Goal: Task Accomplishment & Management: Complete application form

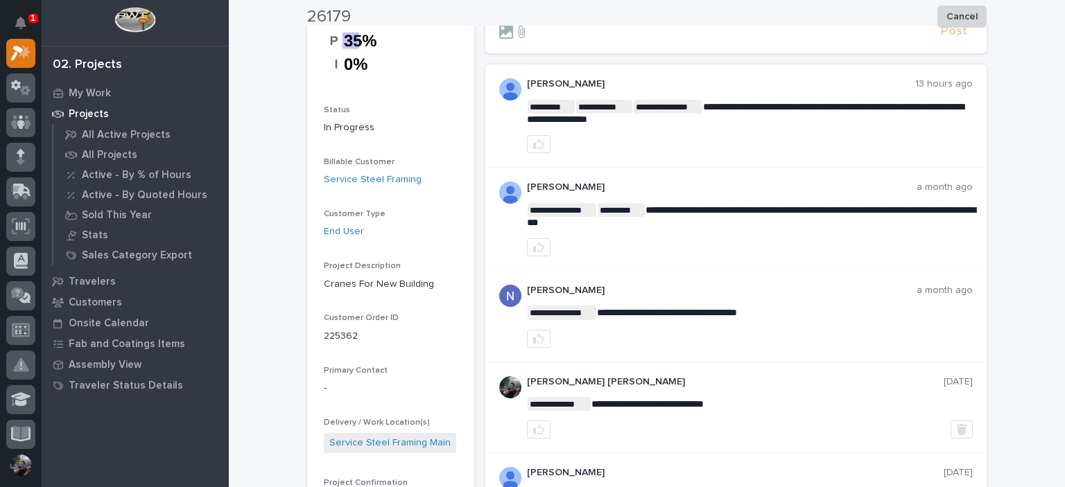
scroll to position [139, 0]
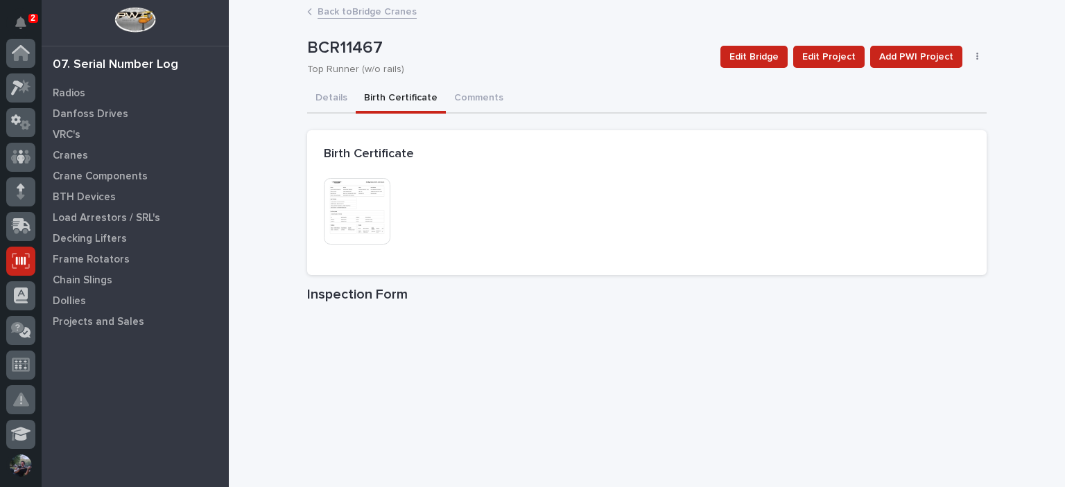
scroll to position [208, 0]
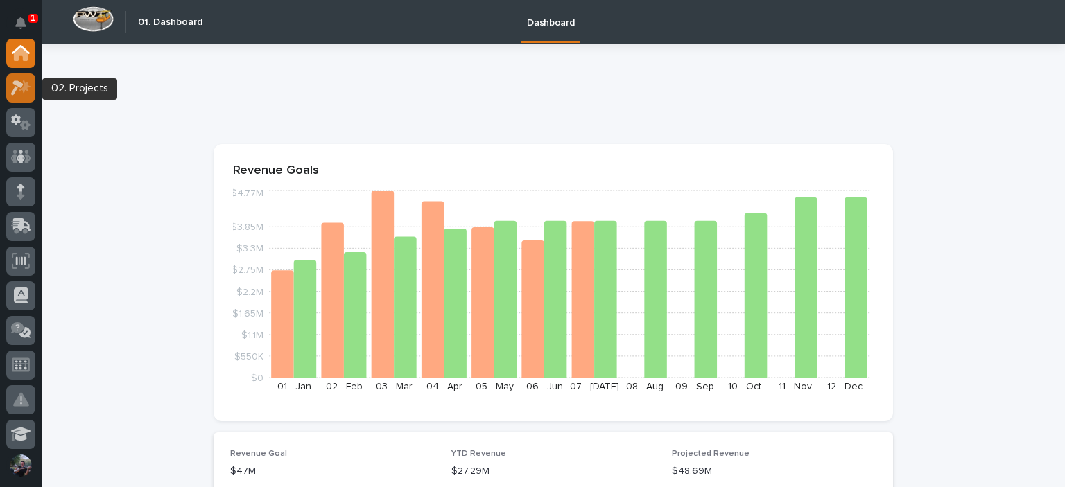
click at [19, 82] on icon at bounding box center [17, 87] width 12 height 15
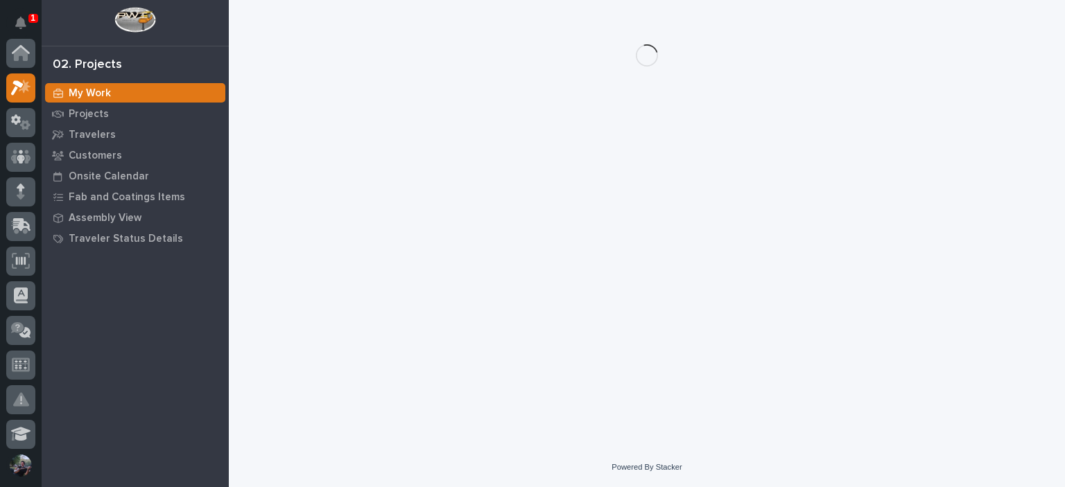
scroll to position [35, 0]
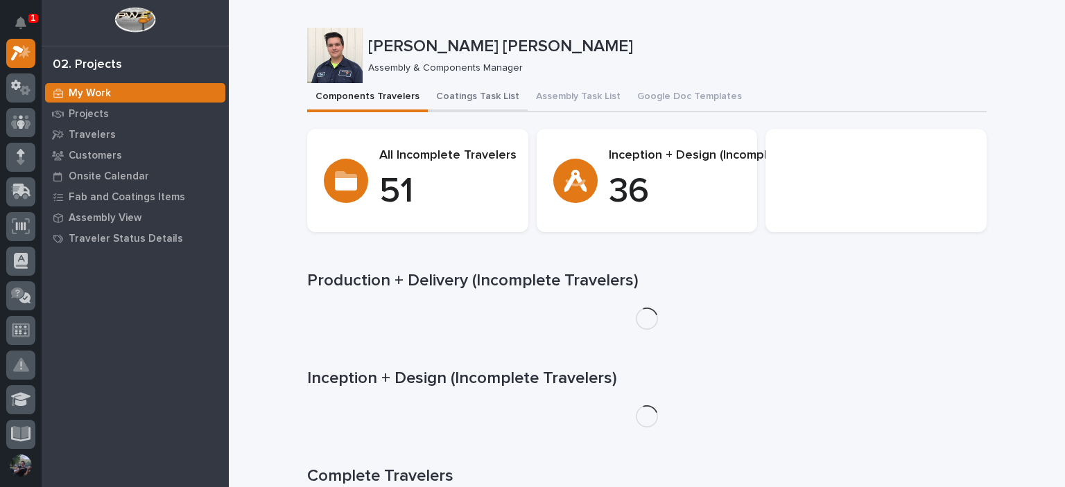
click at [466, 87] on button "Coatings Task List" at bounding box center [478, 97] width 100 height 29
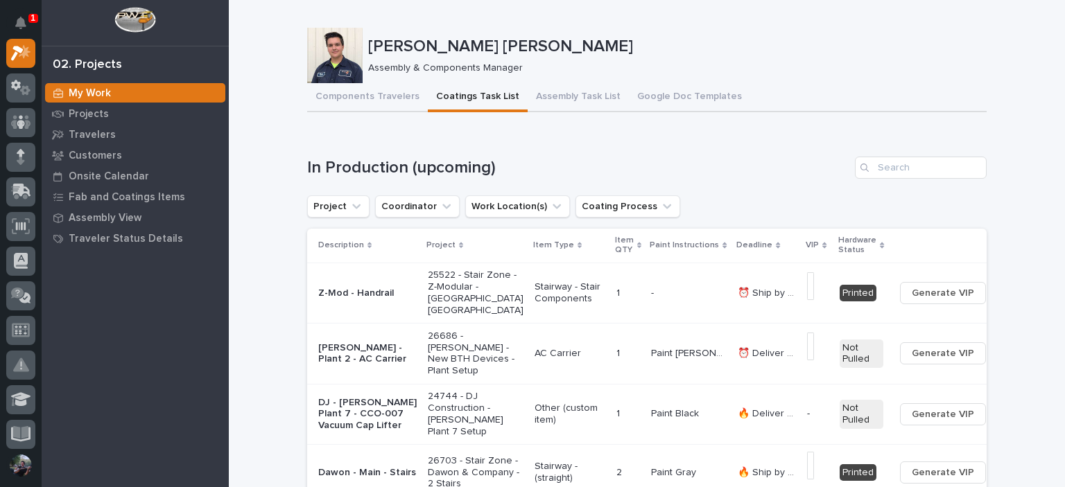
click at [553, 104] on button "Assembly Task List" at bounding box center [577, 97] width 101 height 29
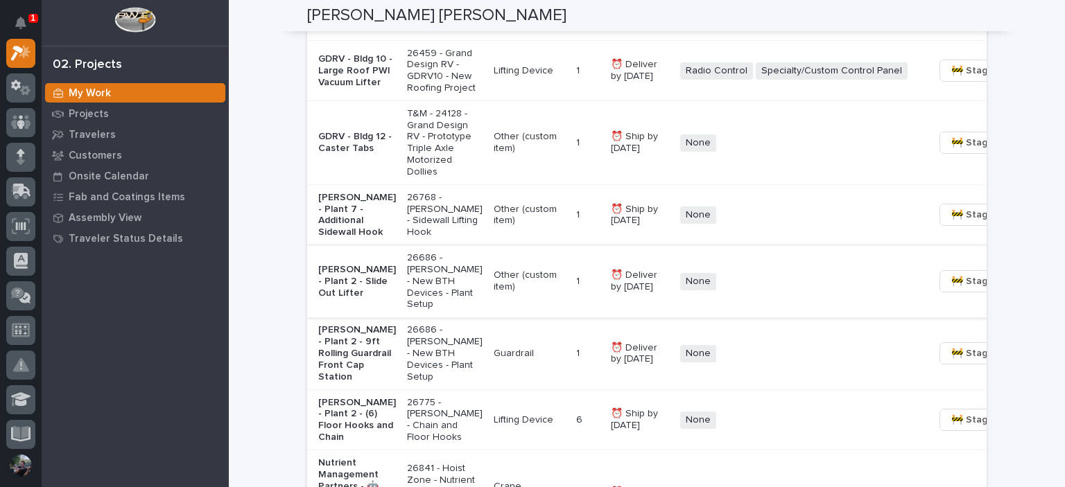
scroll to position [1293, 0]
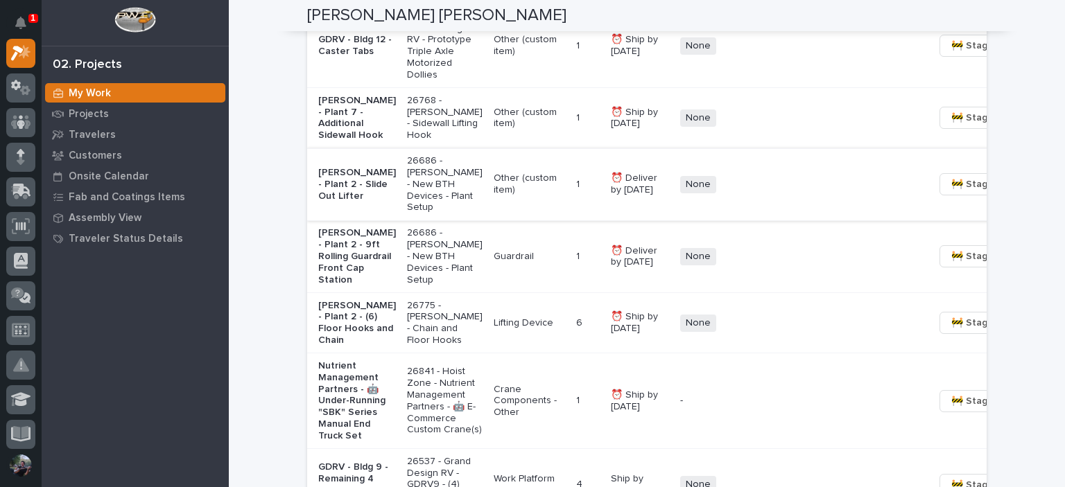
click at [505, 263] on p "Guardrail" at bounding box center [529, 257] width 71 height 12
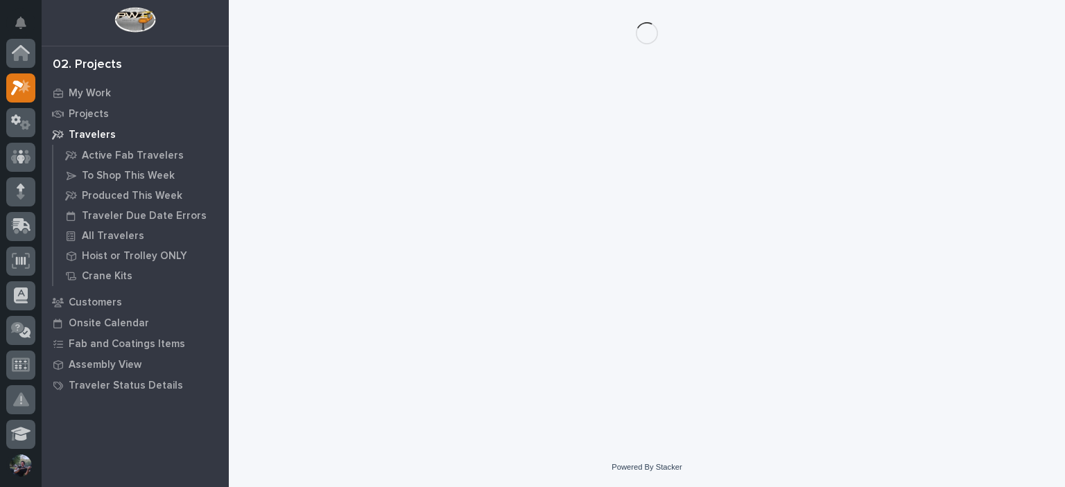
scroll to position [35, 0]
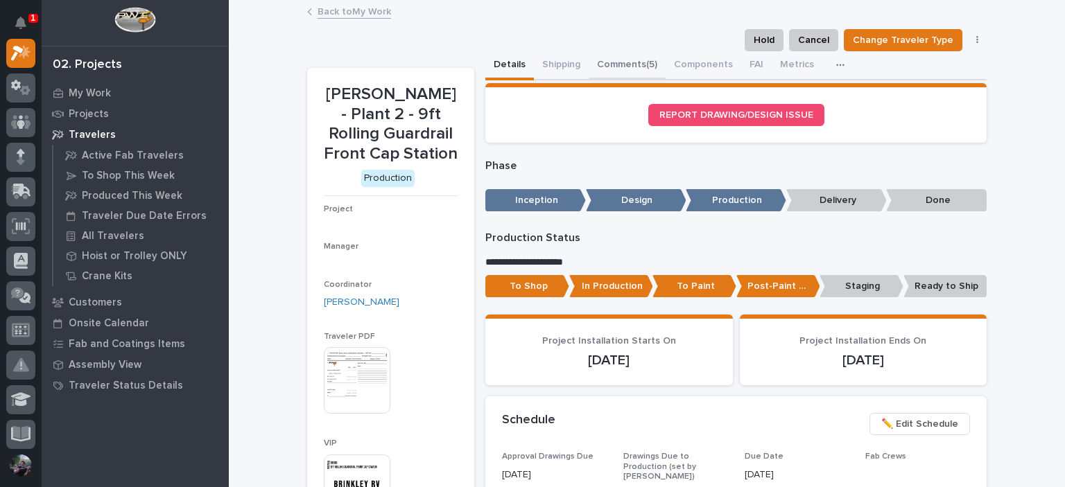
click at [629, 72] on button "Comments (5)" at bounding box center [626, 65] width 77 height 29
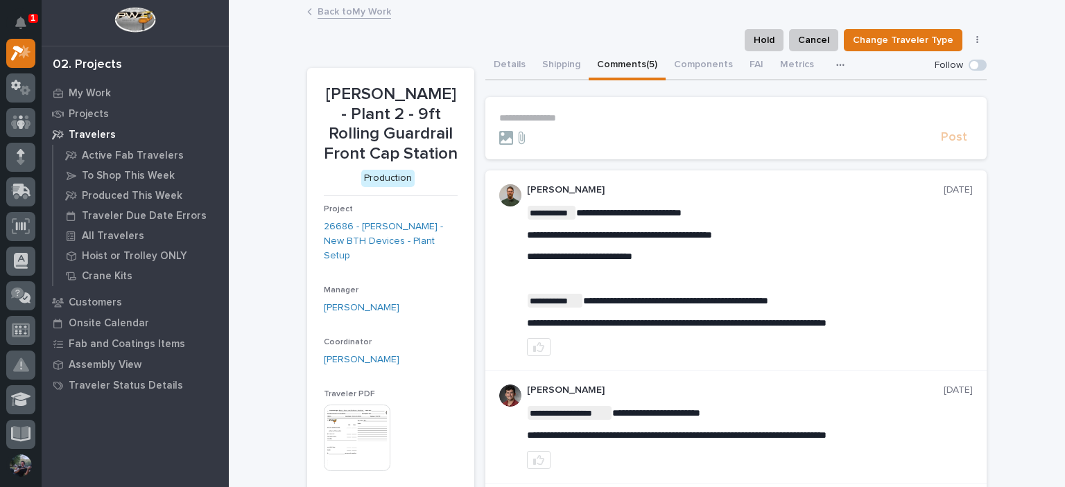
click at [588, 119] on p "**********" at bounding box center [735, 118] width 473 height 12
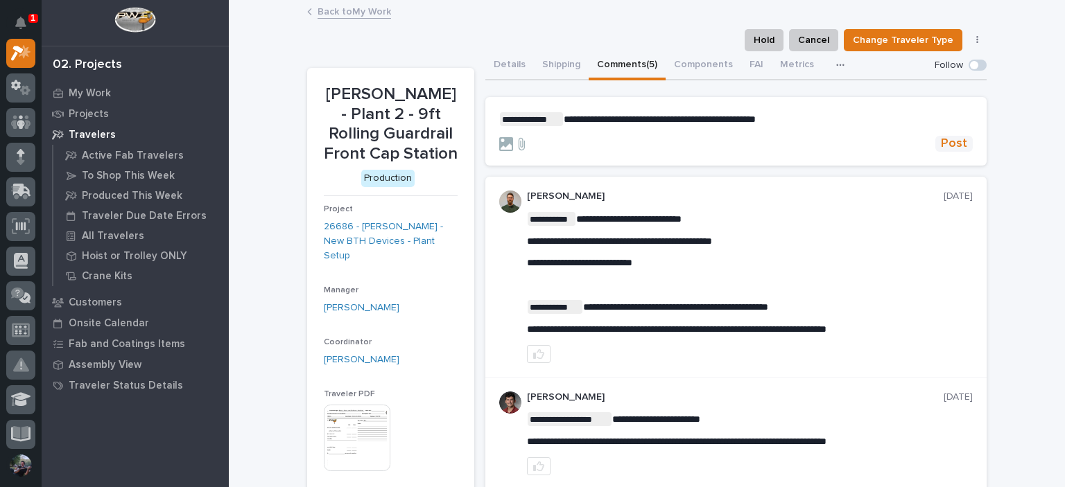
click at [956, 145] on span "Post" at bounding box center [954, 144] width 26 height 16
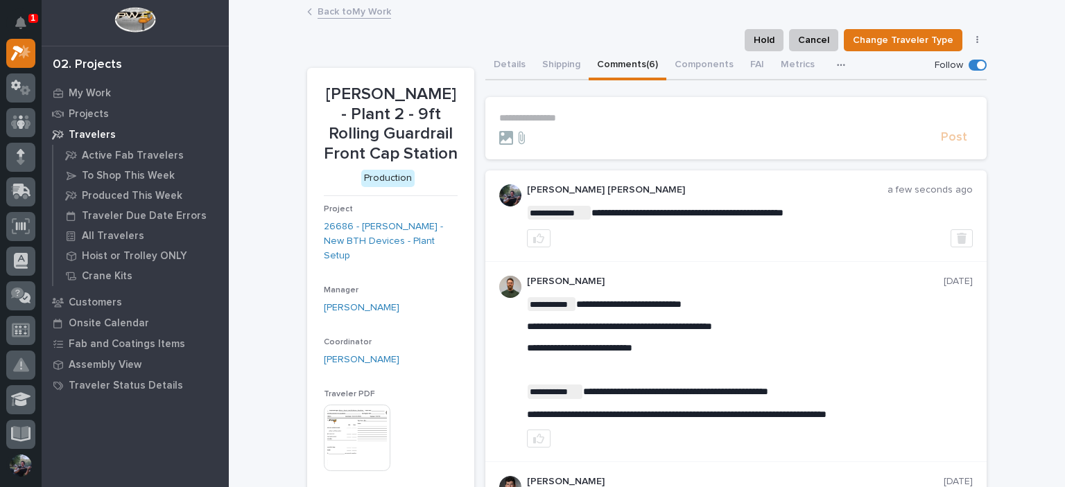
click at [345, 15] on link "Back to My Work" at bounding box center [353, 11] width 73 height 16
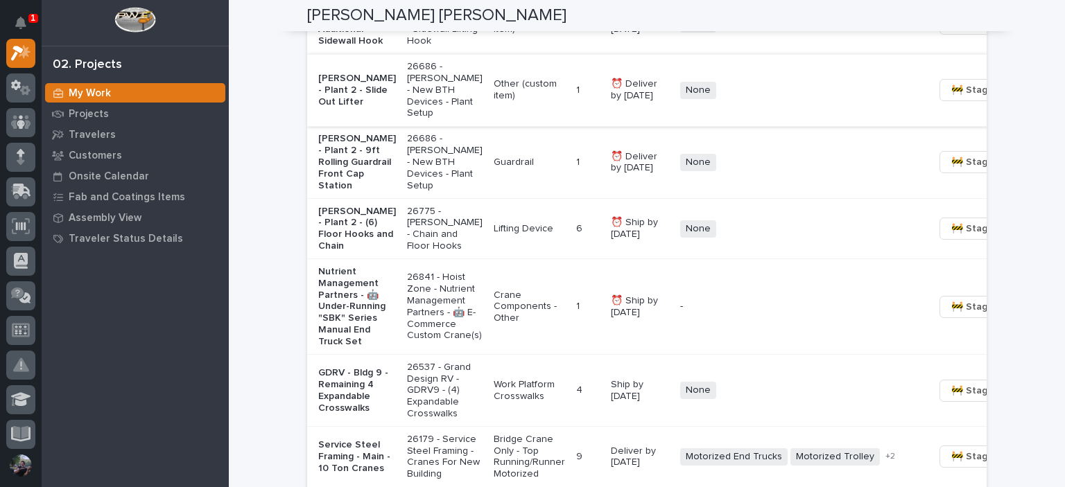
scroll to position [1386, 0]
click at [355, 193] on p "[PERSON_NAME] - Plant 2 - 9ft Rolling Guardrail Front Cap Station" at bounding box center [357, 163] width 78 height 58
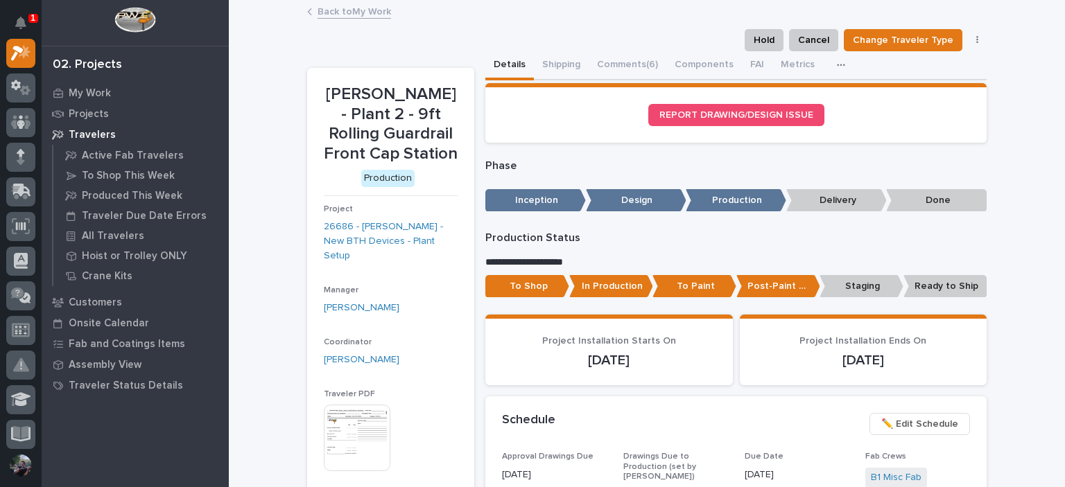
click at [328, 17] on link "Back to My Work" at bounding box center [353, 11] width 73 height 16
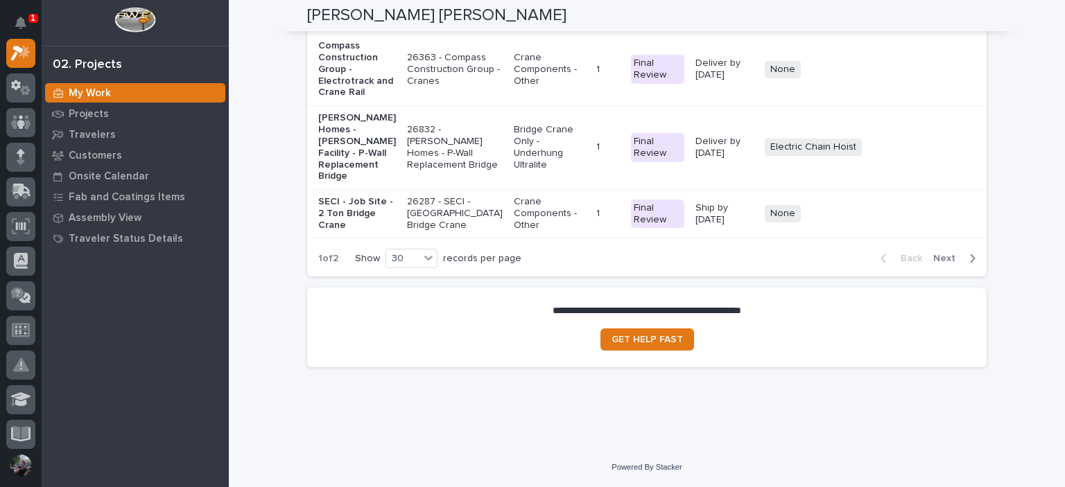
scroll to position [4297, 0]
click at [96, 116] on p "Projects" at bounding box center [89, 114] width 40 height 12
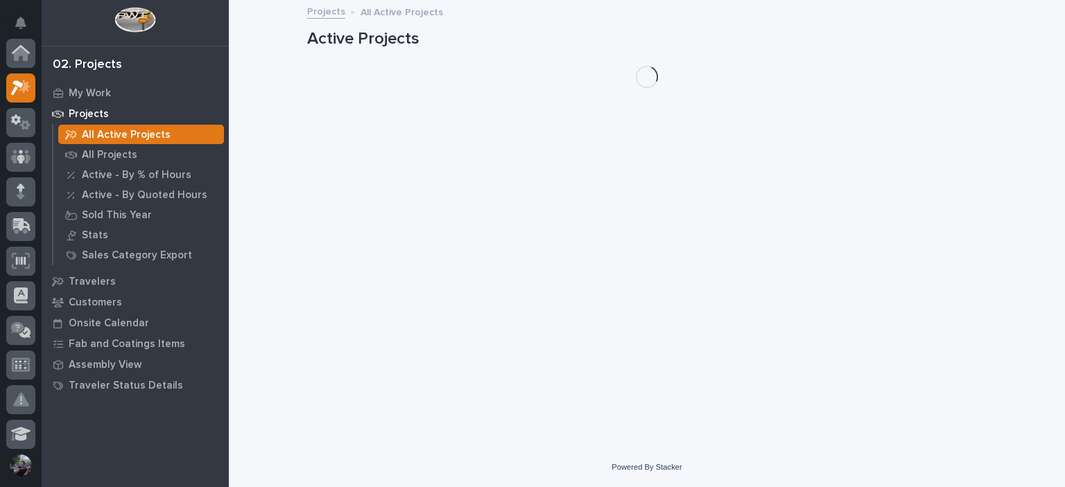
scroll to position [35, 0]
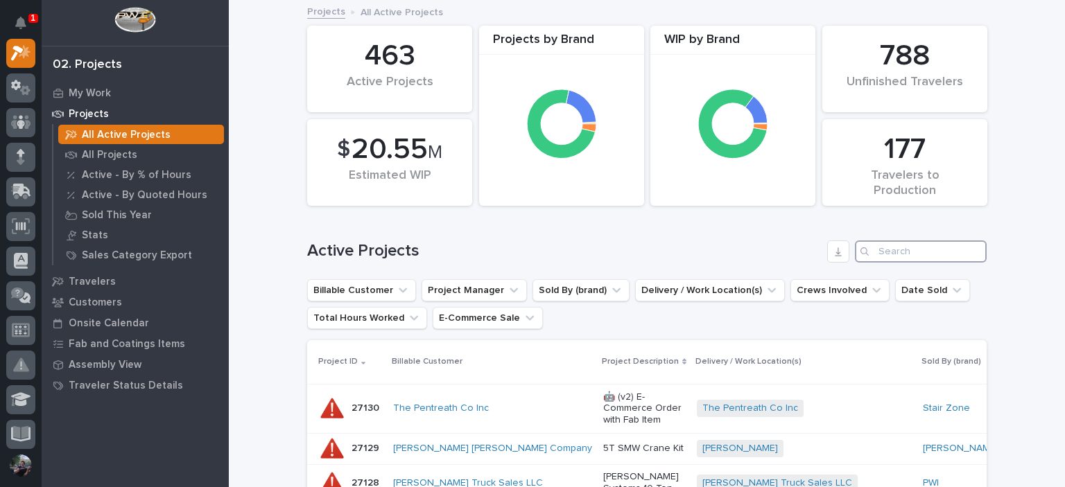
click at [891, 252] on input "Search" at bounding box center [921, 252] width 132 height 22
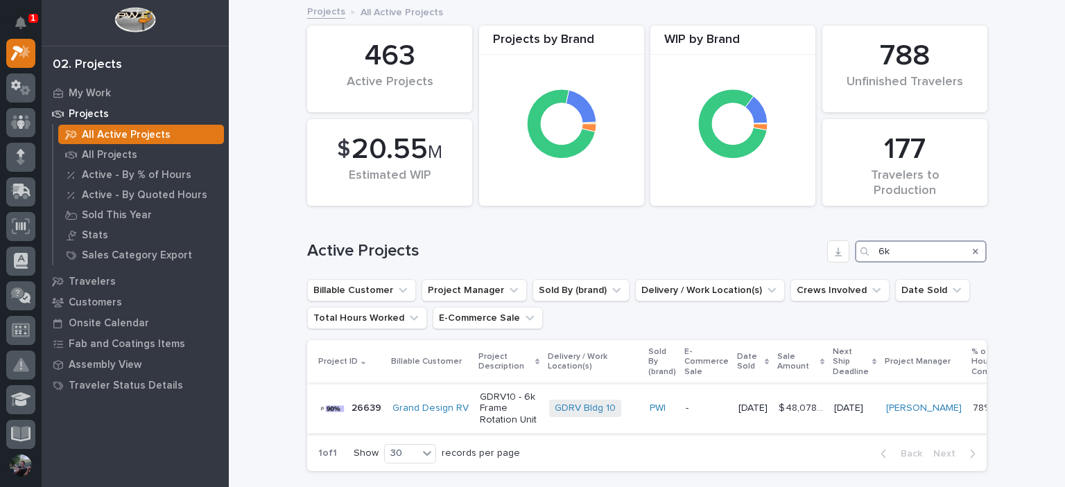
type input "6k"
click at [510, 412] on p "GDRV10 - 6k Frame Rotation Unit" at bounding box center [509, 409] width 58 height 35
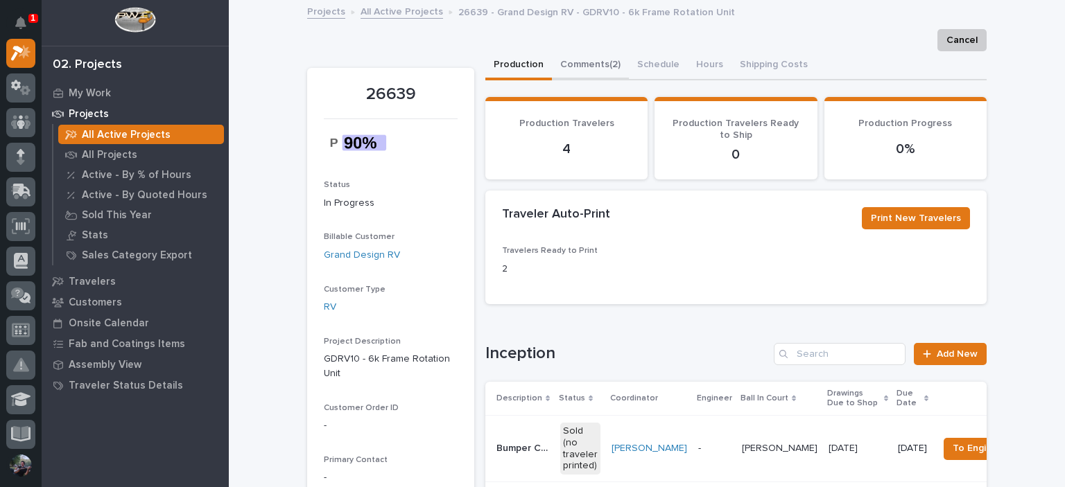
click at [578, 58] on button "Comments (2)" at bounding box center [590, 65] width 77 height 29
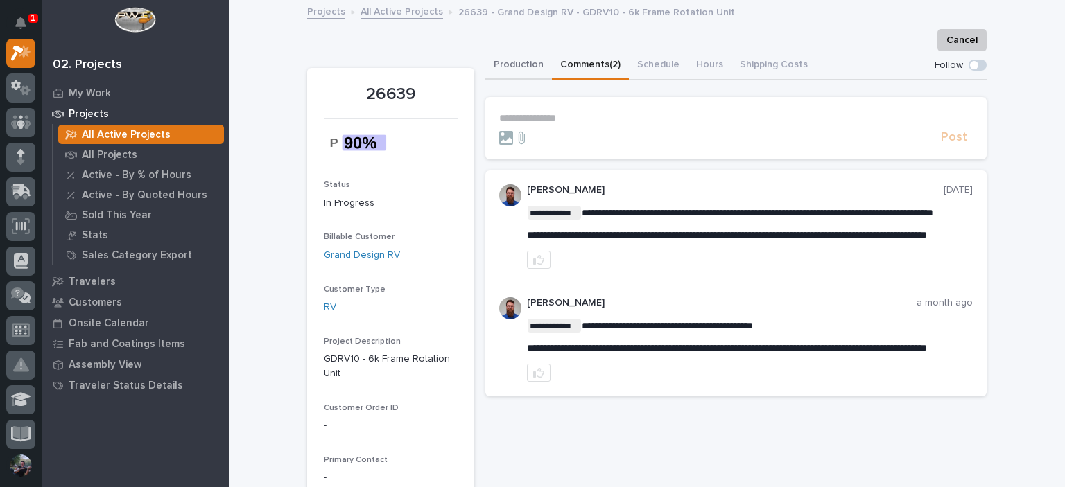
click at [518, 71] on button "Production" at bounding box center [518, 65] width 67 height 29
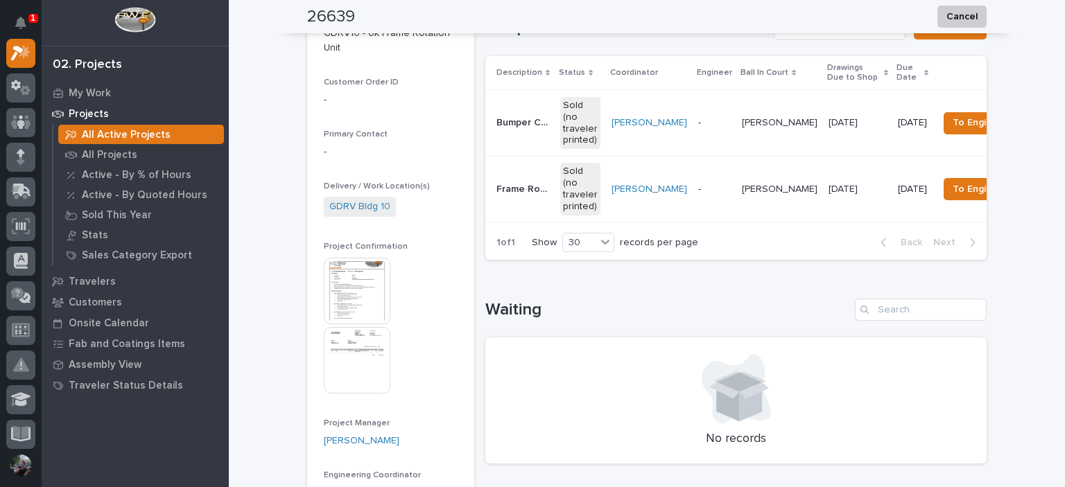
scroll to position [508, 0]
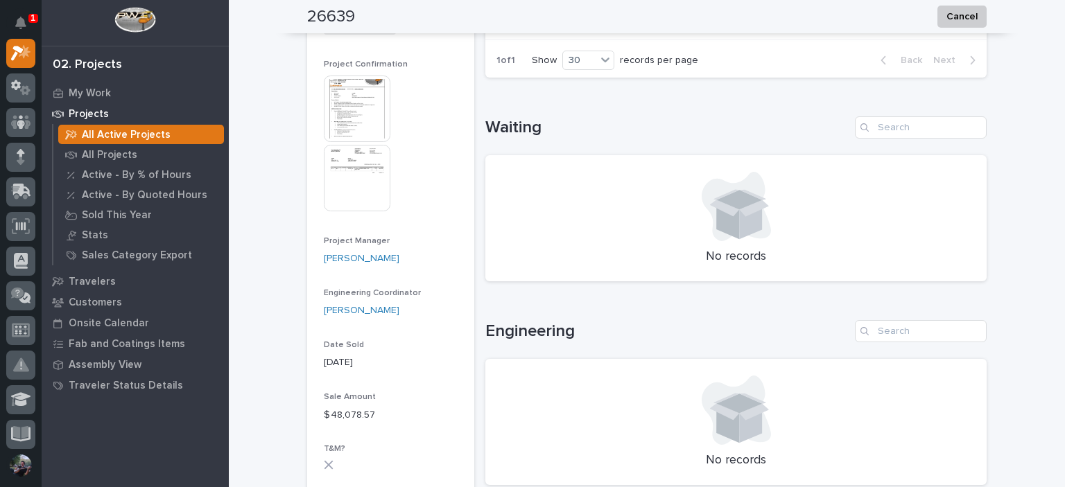
click at [363, 121] on img at bounding box center [357, 109] width 67 height 67
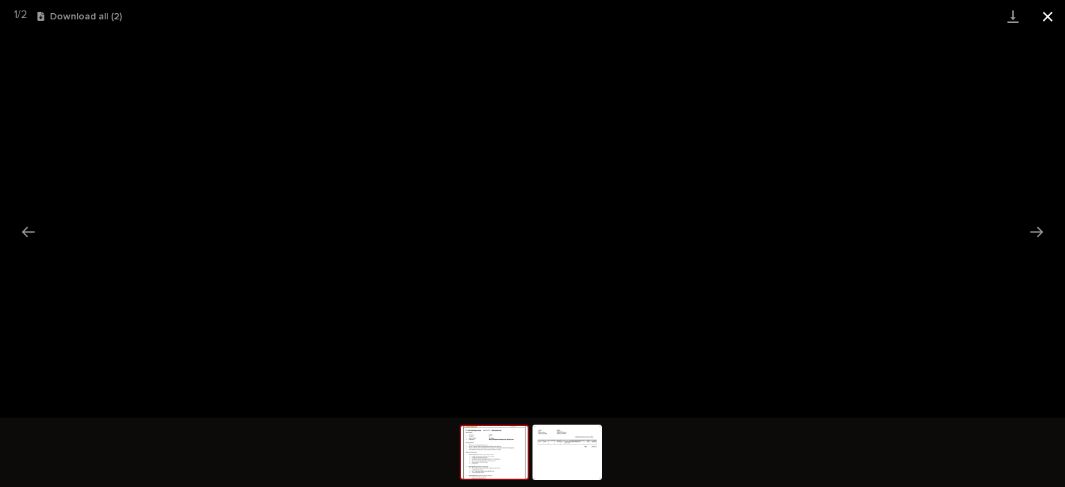
click at [1048, 26] on button "Close gallery" at bounding box center [1047, 16] width 35 height 33
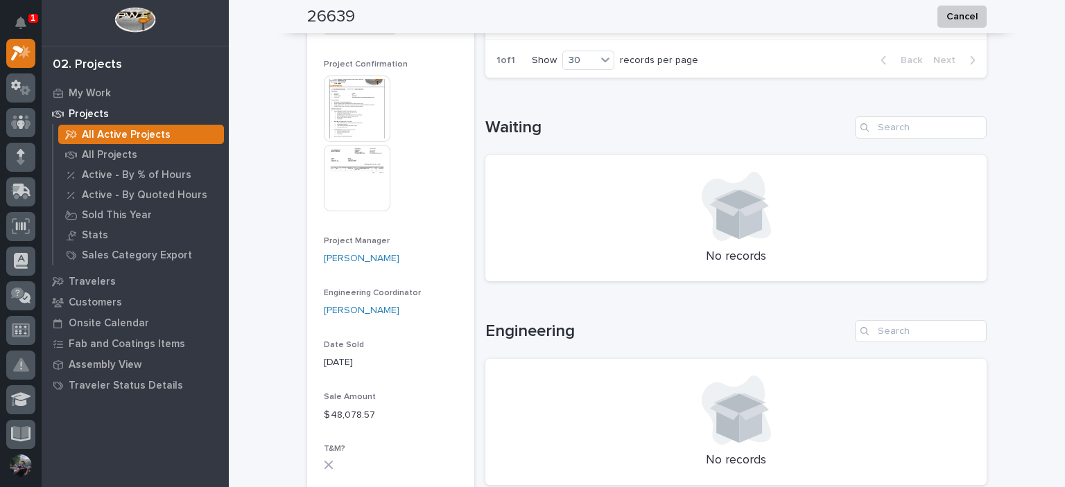
click at [485, 169] on div "No records" at bounding box center [735, 218] width 501 height 126
click at [489, 138] on h1 "Waiting" at bounding box center [667, 128] width 364 height 20
click at [493, 138] on h1 "Waiting" at bounding box center [667, 128] width 364 height 20
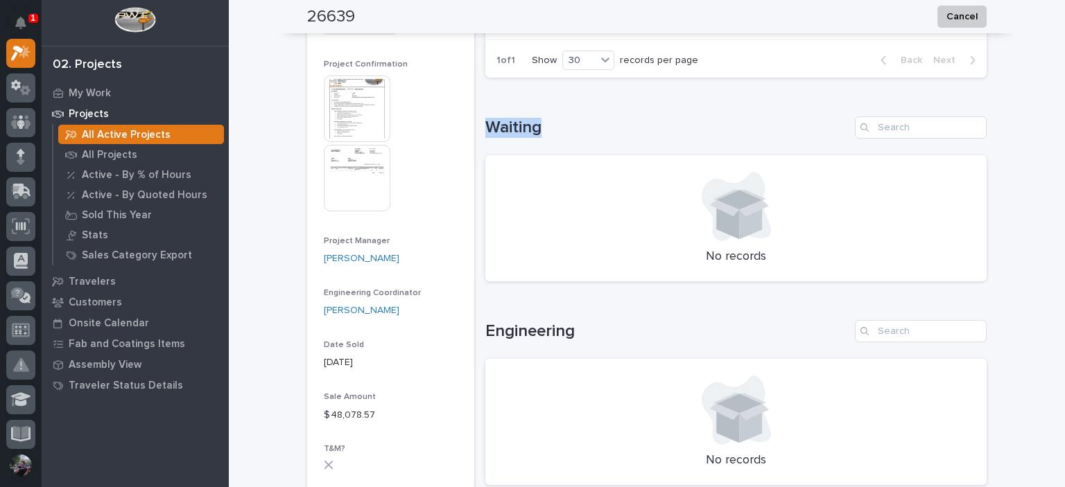
click at [620, 124] on div "Loading... Saving… Waiting No records" at bounding box center [735, 191] width 501 height 204
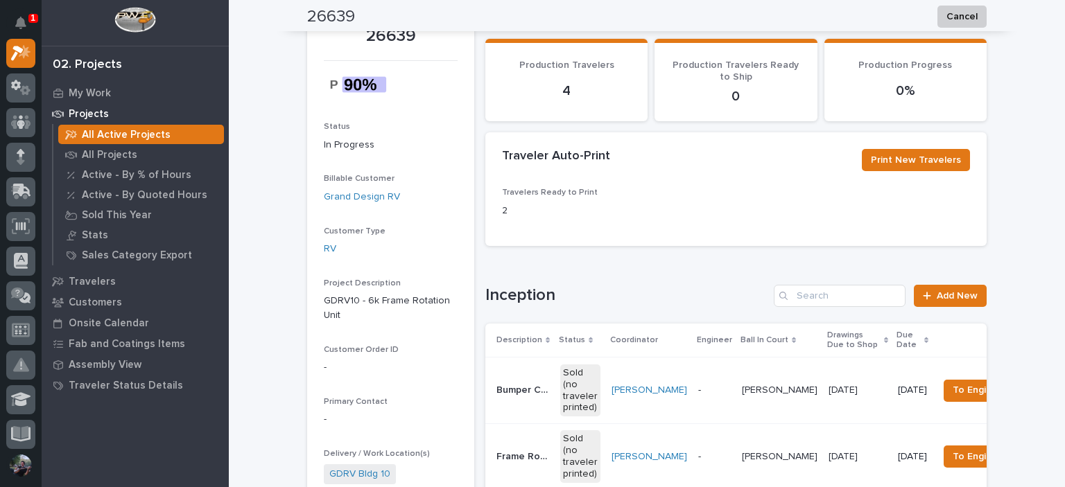
scroll to position [0, 0]
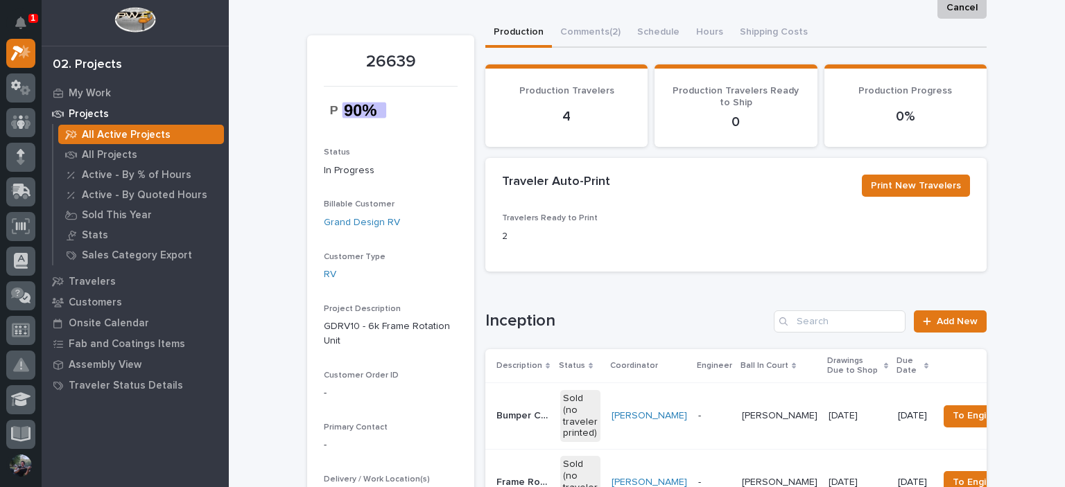
scroll to position [46, 0]
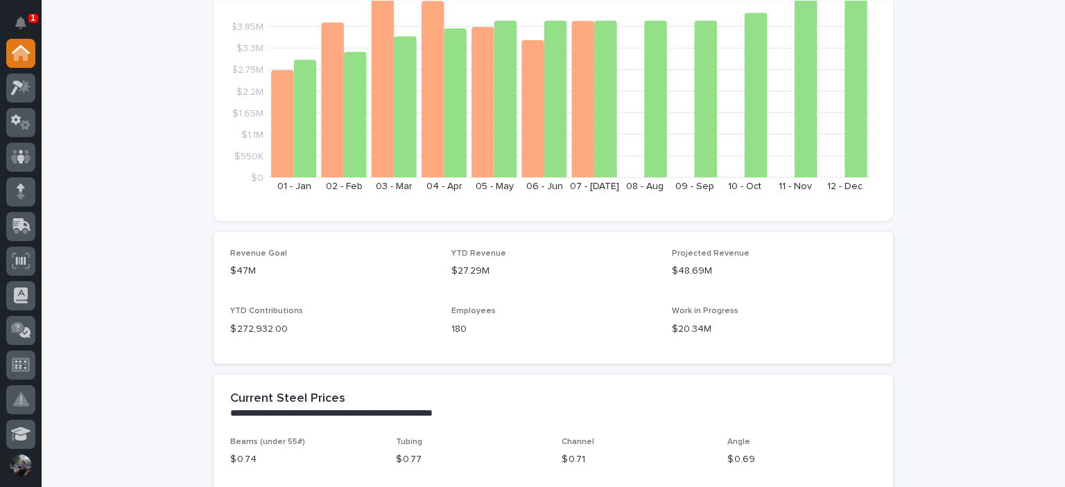
scroll to position [323, 0]
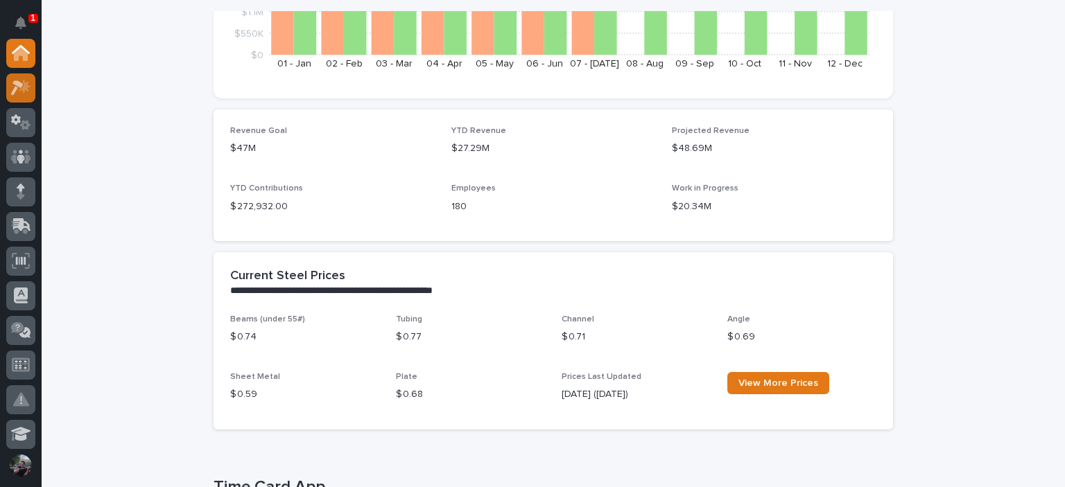
click at [33, 94] on div at bounding box center [20, 87] width 29 height 29
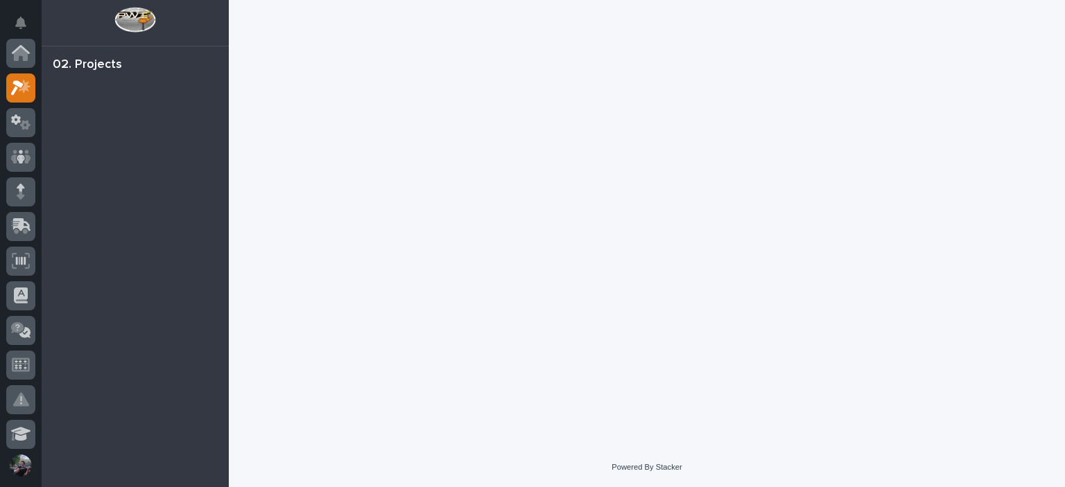
scroll to position [35, 0]
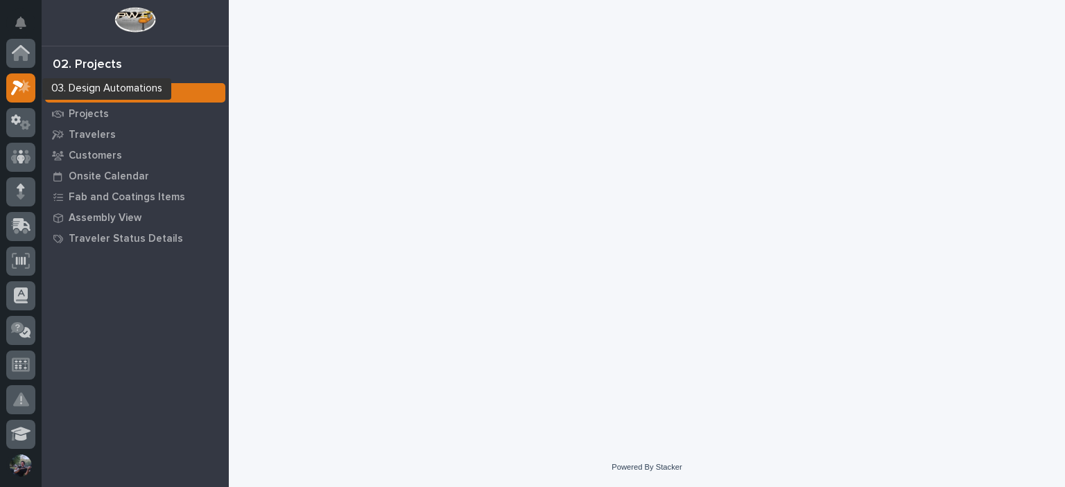
scroll to position [35, 0]
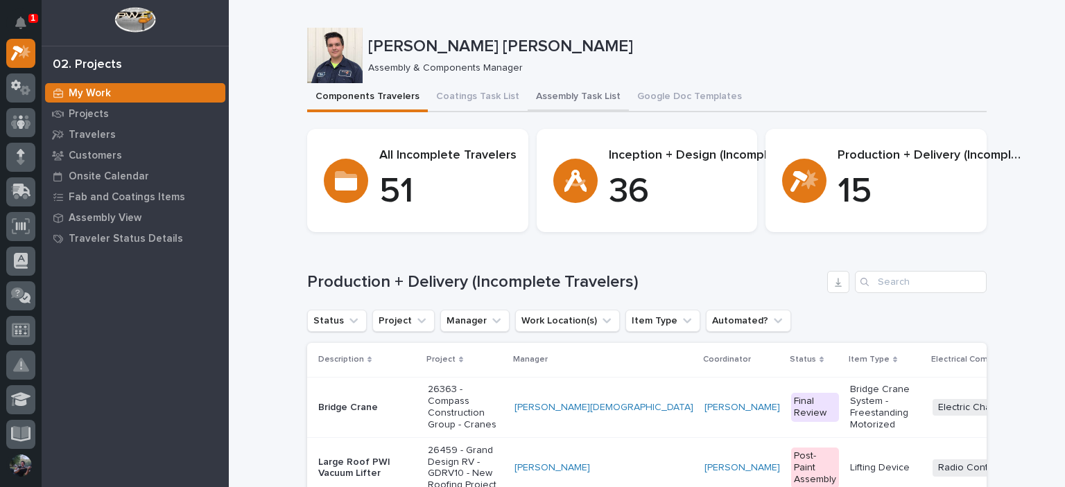
click at [545, 104] on button "Assembly Task List" at bounding box center [577, 97] width 101 height 29
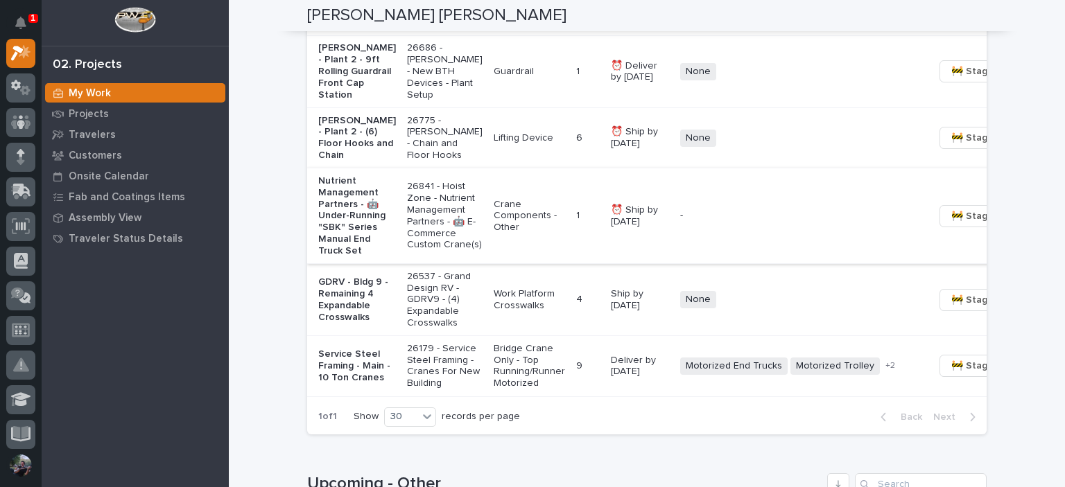
scroll to position [1525, 0]
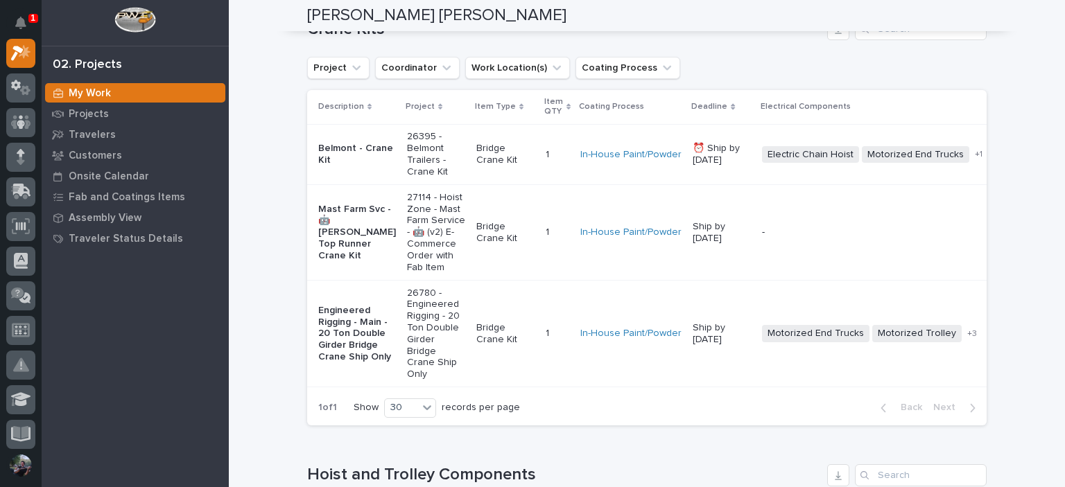
scroll to position [0, 0]
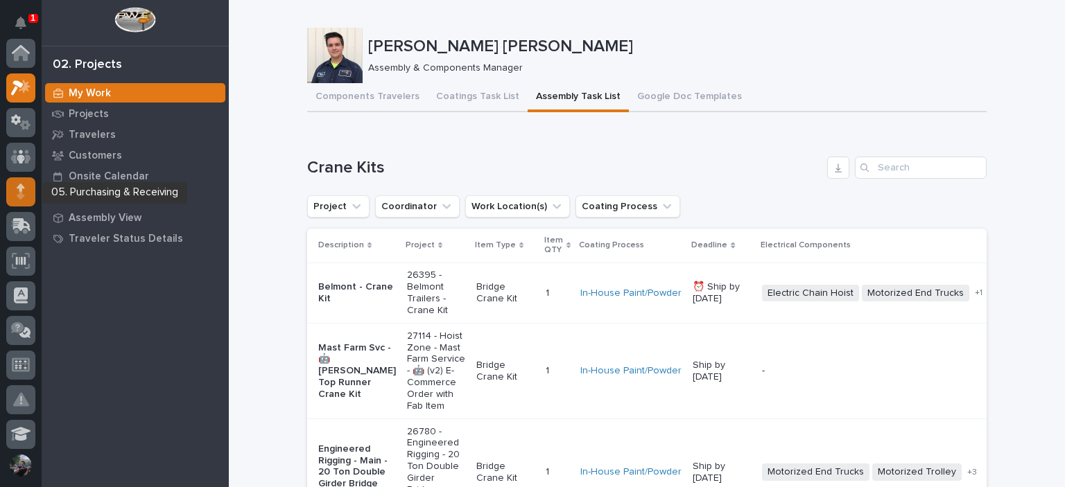
click at [24, 195] on icon at bounding box center [21, 195] width 8 height 8
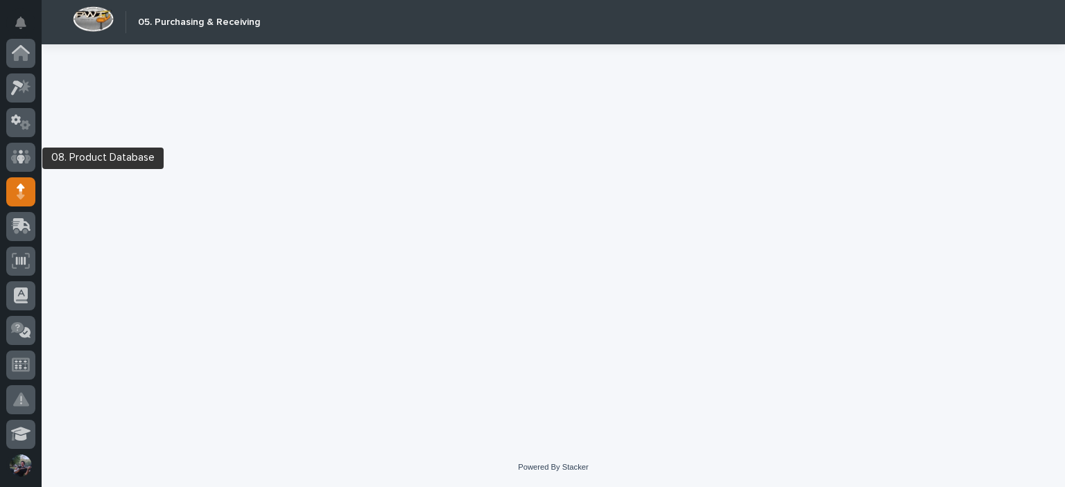
scroll to position [139, 0]
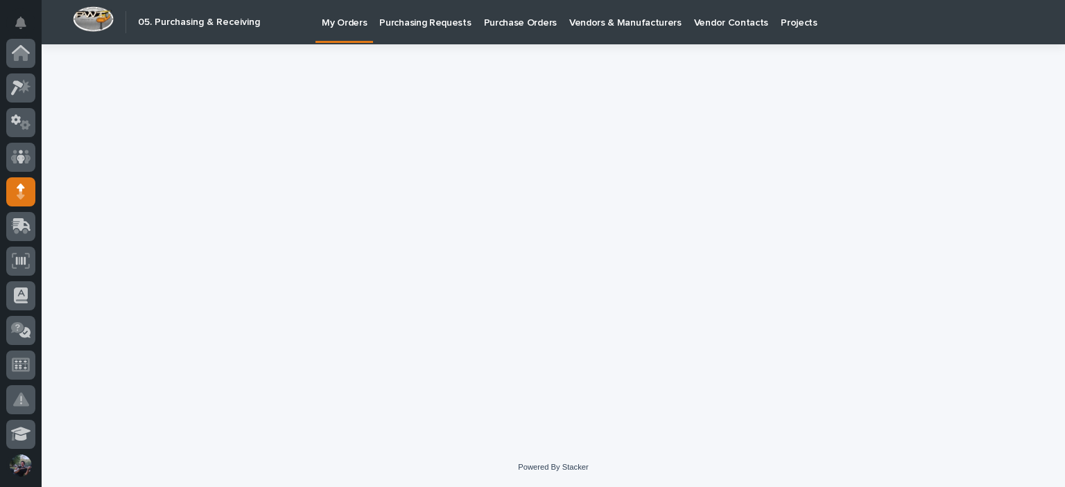
scroll to position [139, 0]
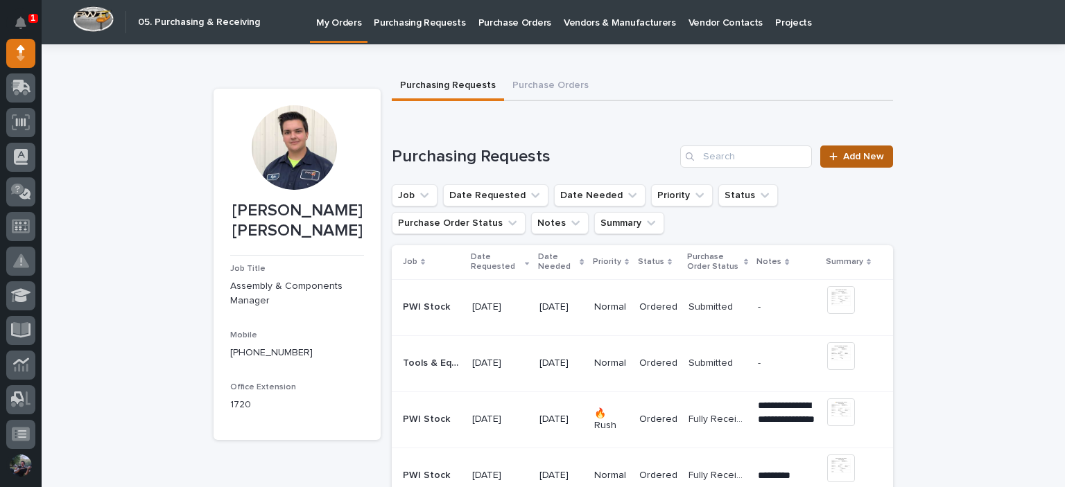
click at [844, 167] on link "Add New" at bounding box center [856, 157] width 73 height 22
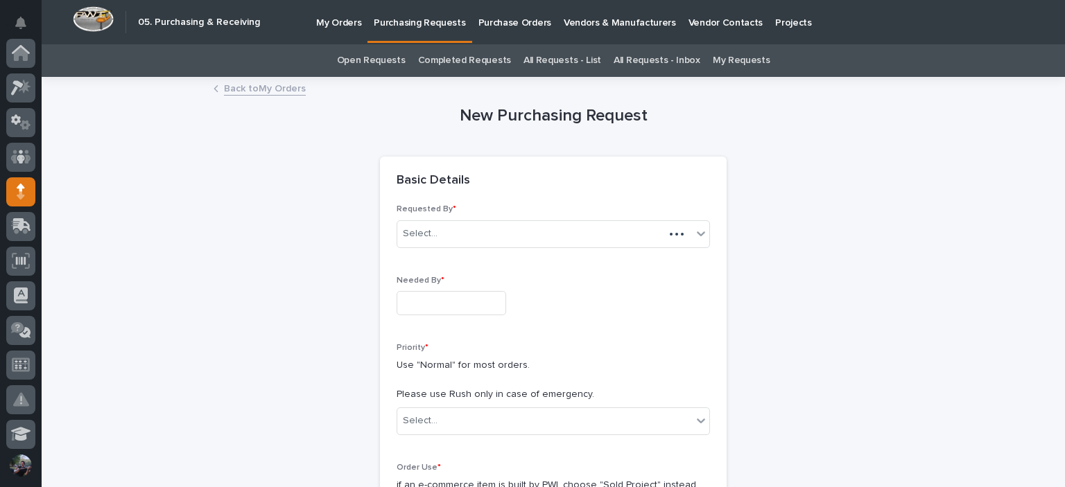
scroll to position [139, 0]
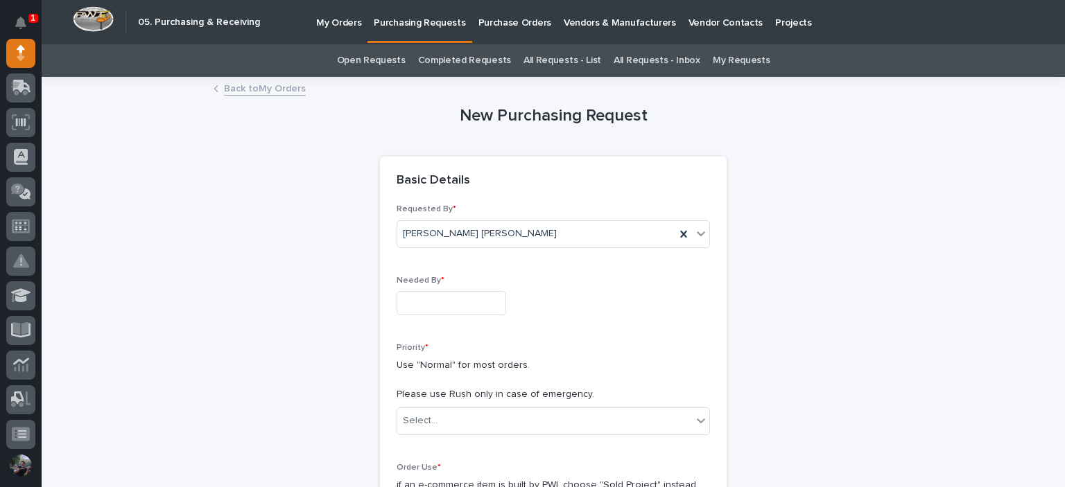
click at [440, 296] on input "text" at bounding box center [451, 303] width 110 height 24
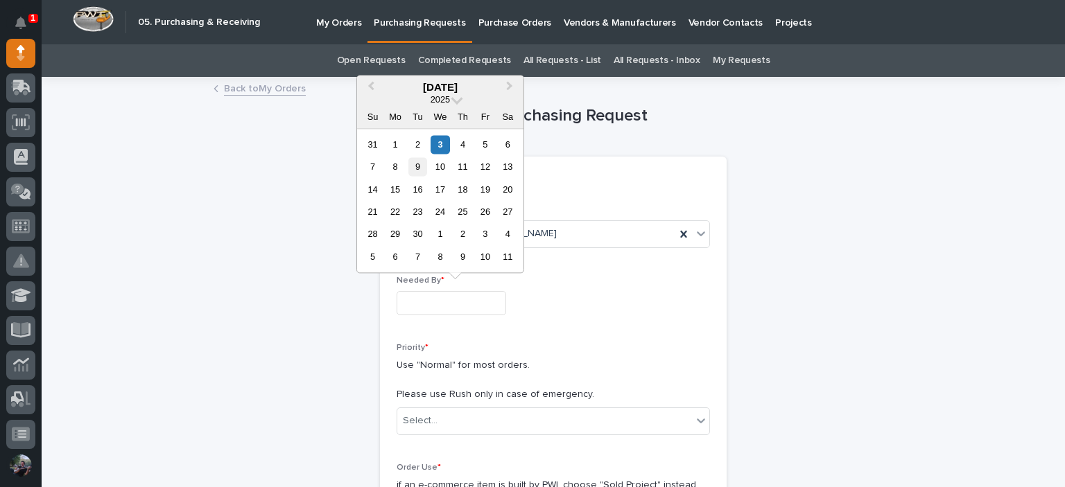
click at [408, 167] on div "9" at bounding box center [417, 166] width 19 height 19
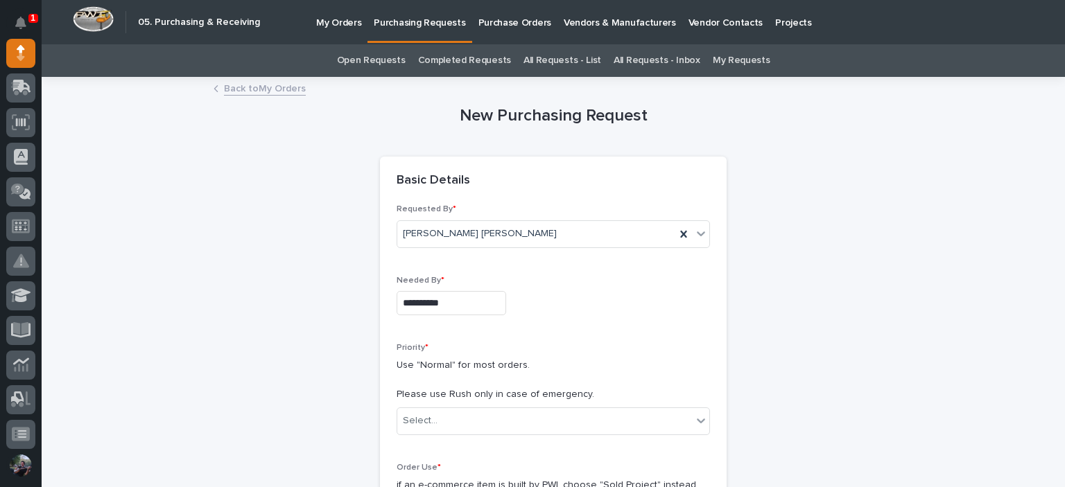
click at [443, 304] on input "**********" at bounding box center [451, 303] width 110 height 24
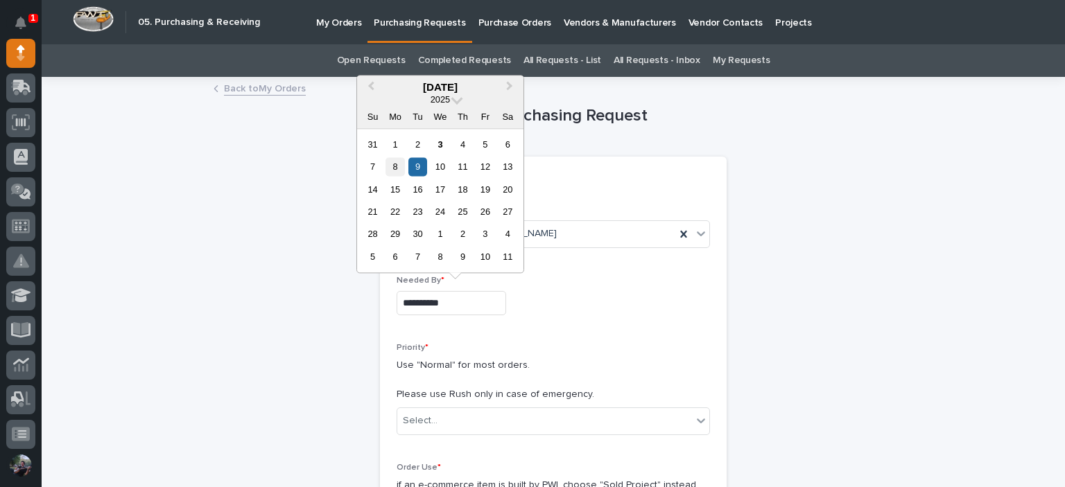
click at [397, 171] on div "8" at bounding box center [394, 166] width 19 height 19
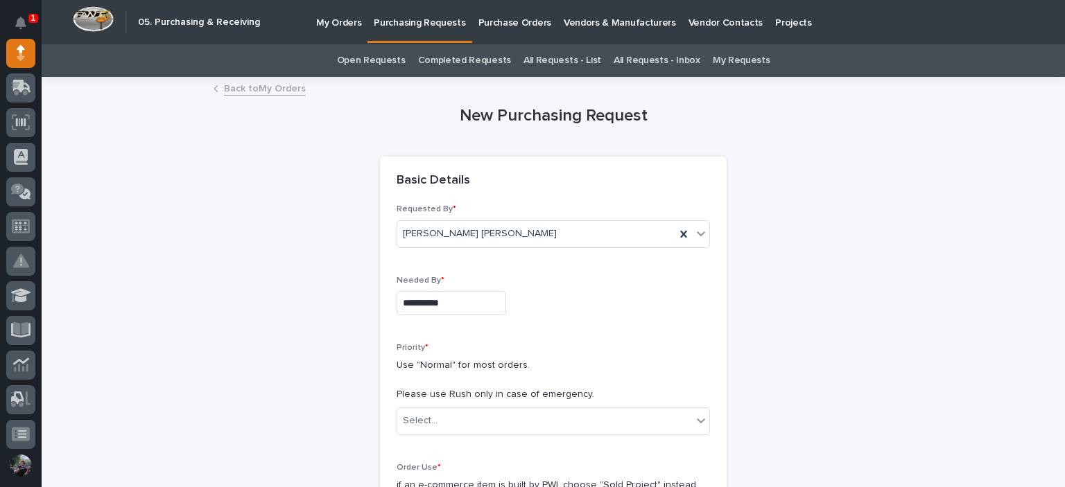
type input "**********"
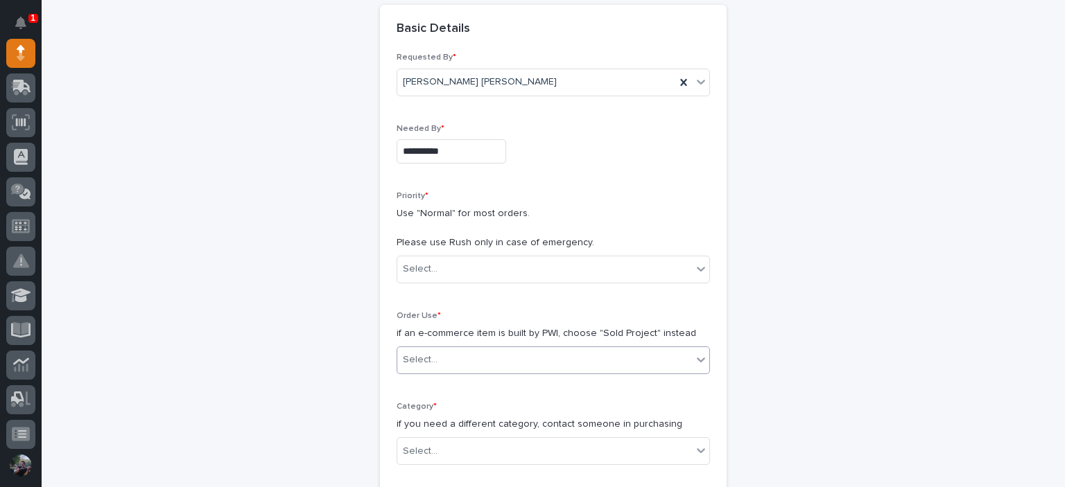
scroll to position [231, 0]
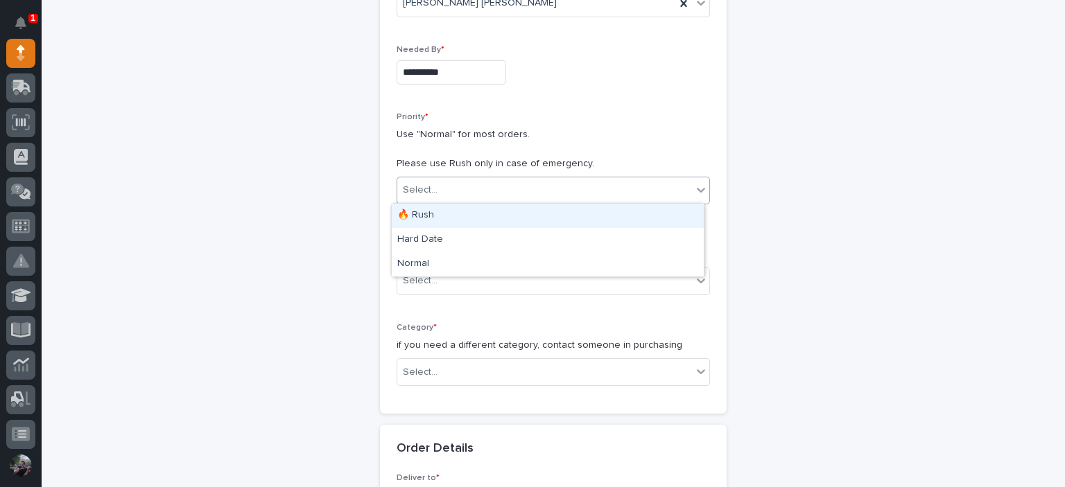
click at [428, 189] on div "Select..." at bounding box center [420, 190] width 35 height 15
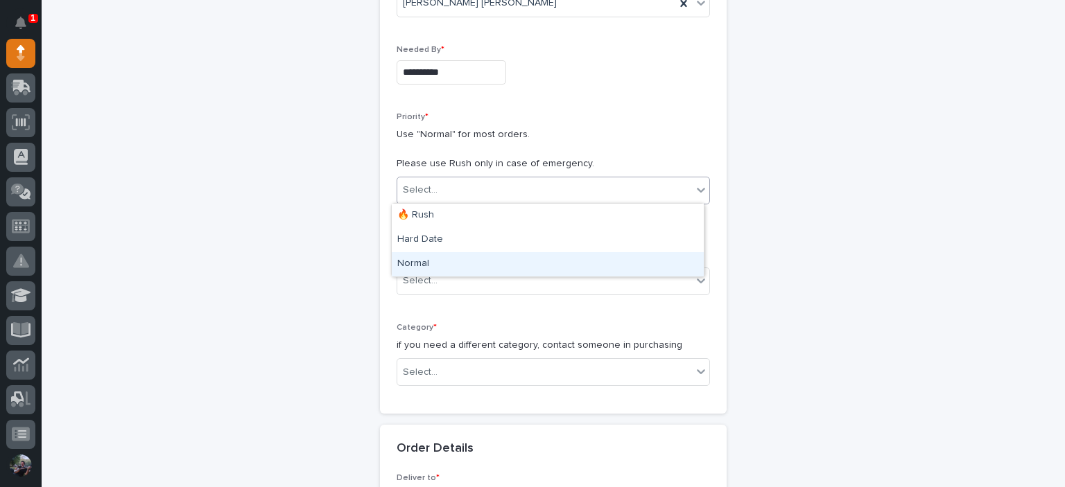
drag, startPoint x: 443, startPoint y: 247, endPoint x: 442, endPoint y: 257, distance: 9.7
click at [442, 257] on div "Normal" at bounding box center [548, 264] width 312 height 24
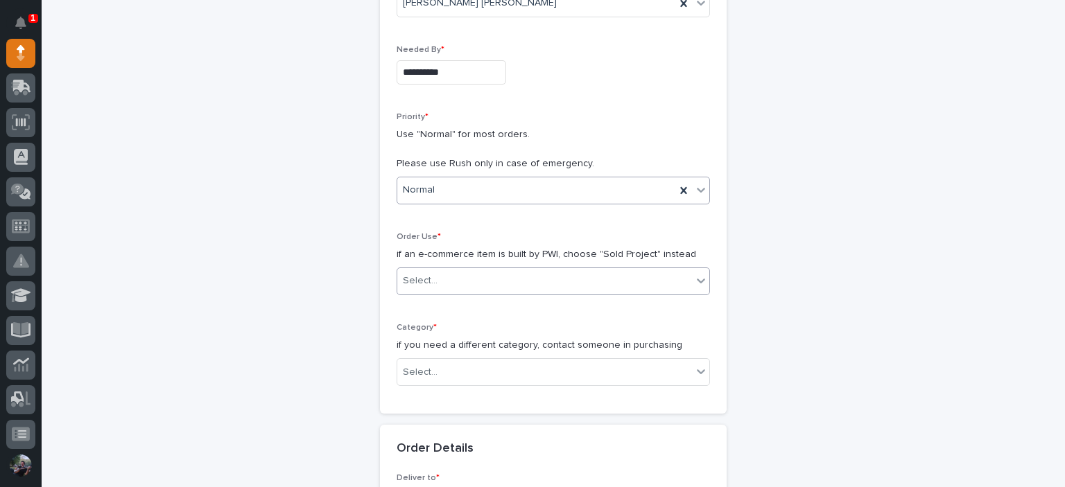
click at [437, 275] on div "Select..." at bounding box center [544, 281] width 295 height 23
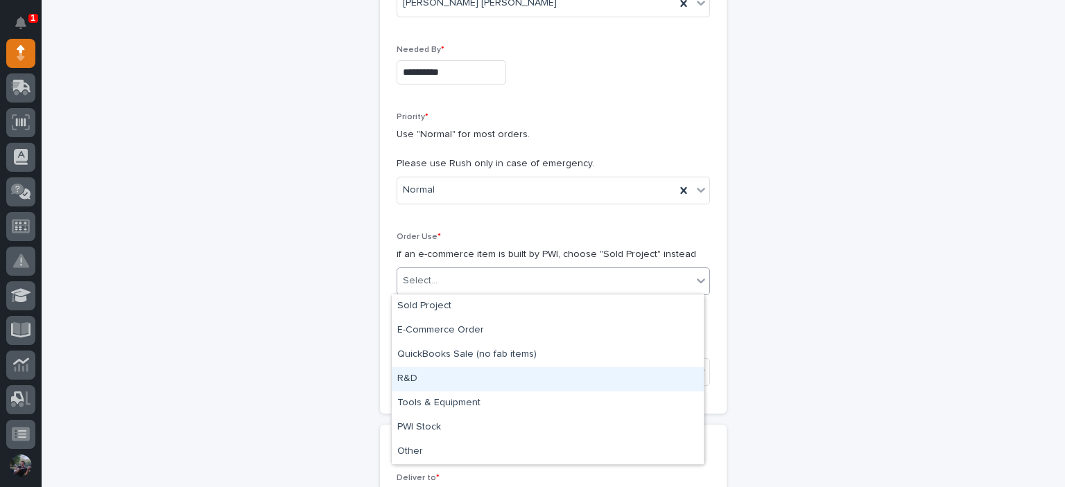
click at [461, 383] on div "R&D" at bounding box center [548, 379] width 312 height 24
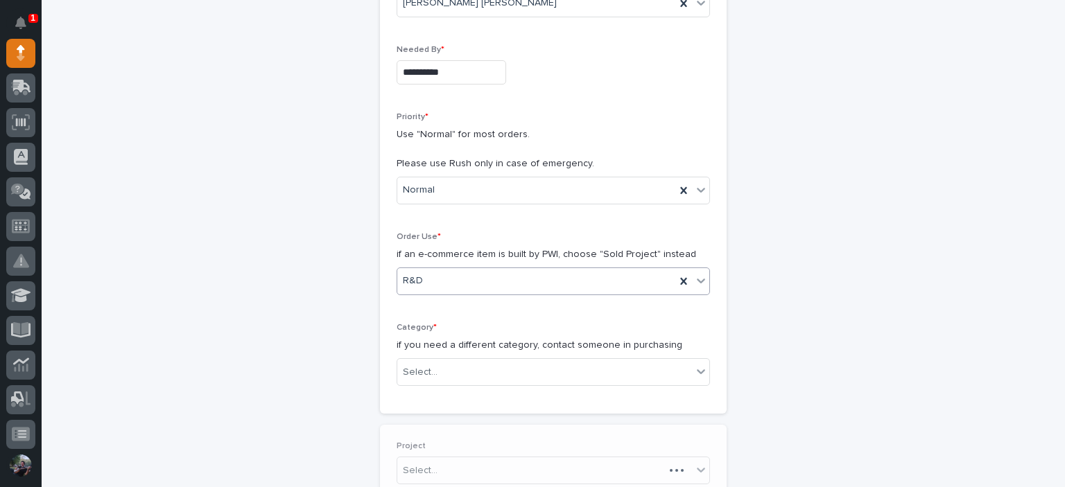
scroll to position [369, 0]
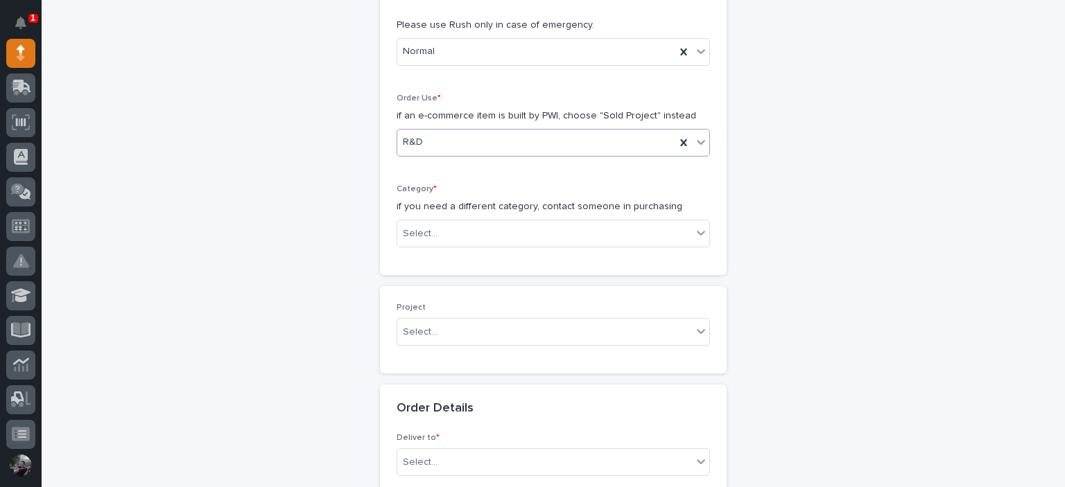
click at [430, 218] on div "Category * if you need a different category, contact someone in purchasing Sele…" at bounding box center [552, 221] width 313 height 74
click at [439, 233] on input "text" at bounding box center [439, 234] width 1 height 12
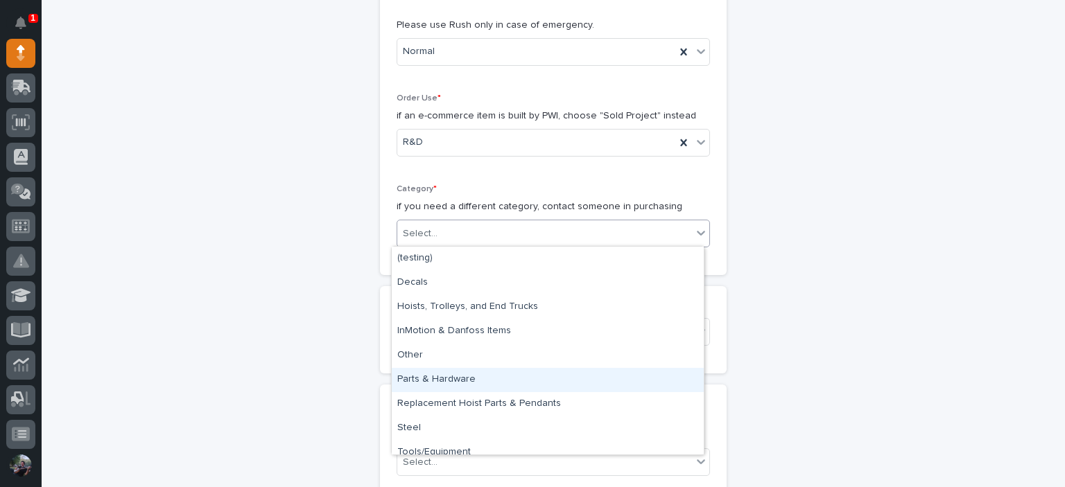
click at [462, 381] on div "Parts & Hardware" at bounding box center [548, 380] width 312 height 24
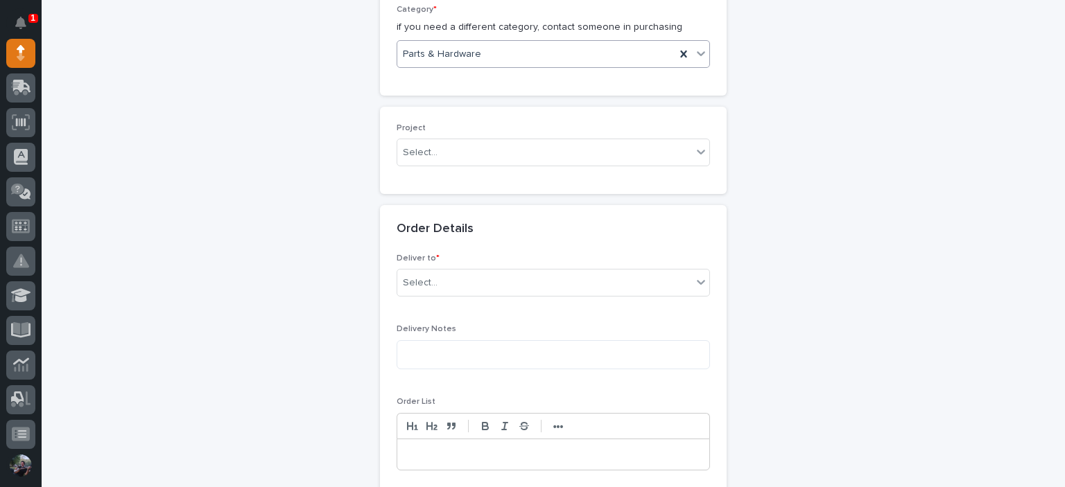
scroll to position [554, 0]
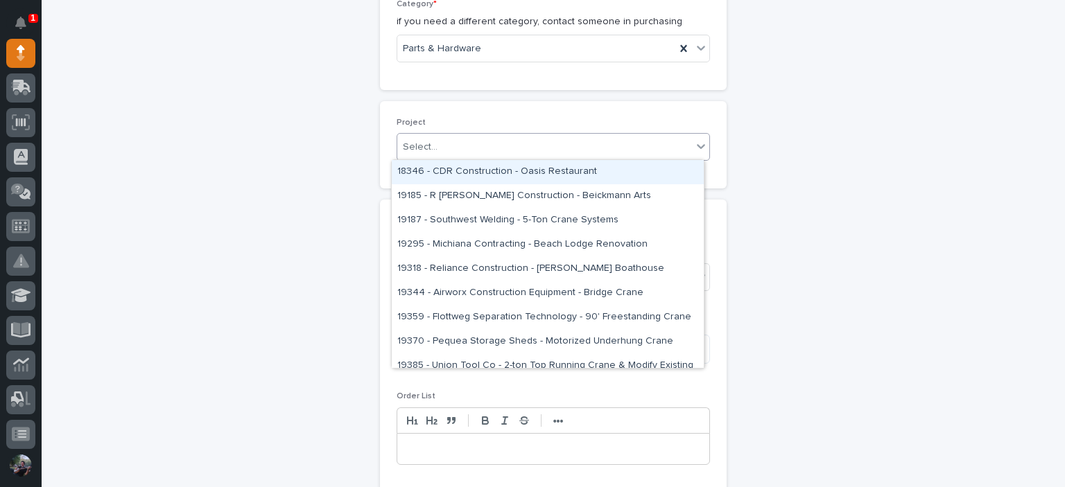
click at [447, 146] on div "Select..." at bounding box center [544, 147] width 295 height 23
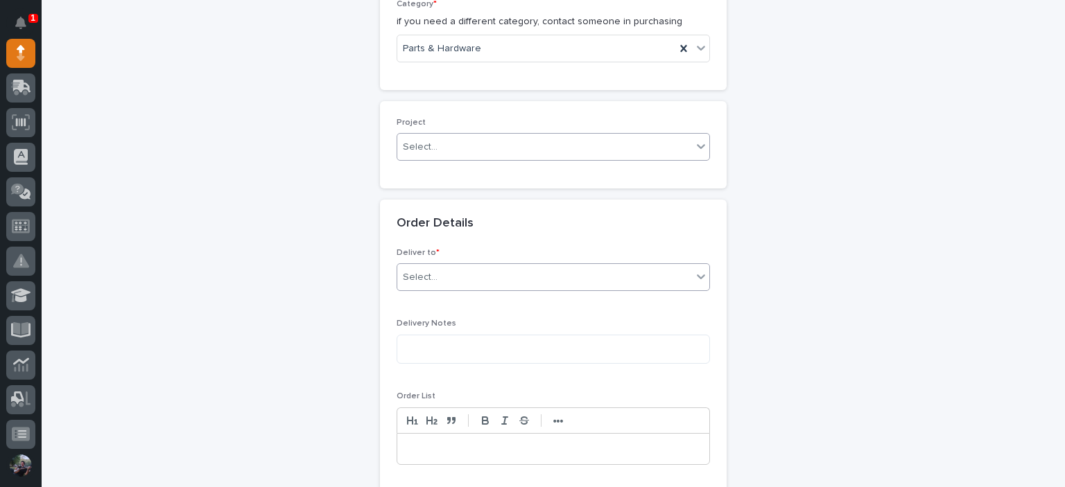
click at [423, 285] on div "Select..." at bounding box center [544, 277] width 295 height 23
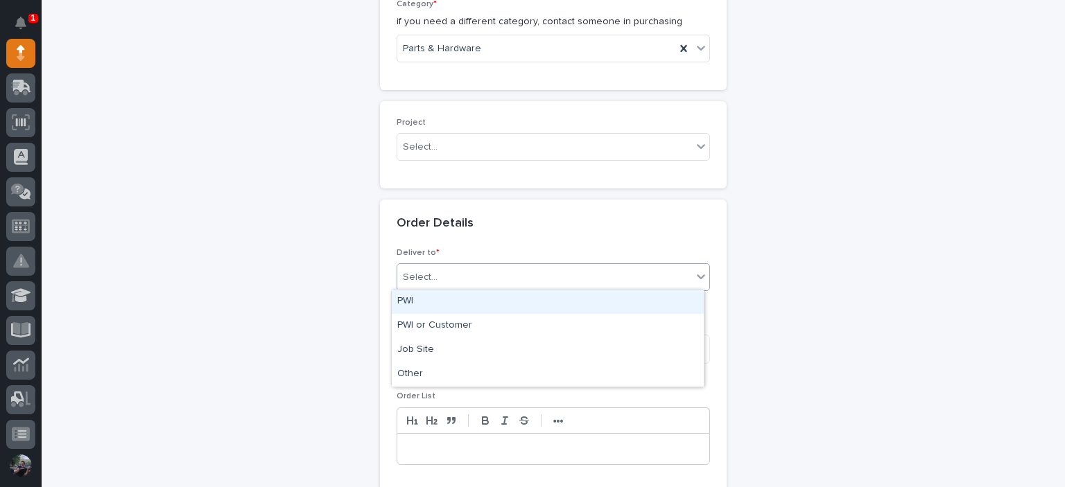
click at [432, 310] on div "PWI" at bounding box center [548, 302] width 312 height 24
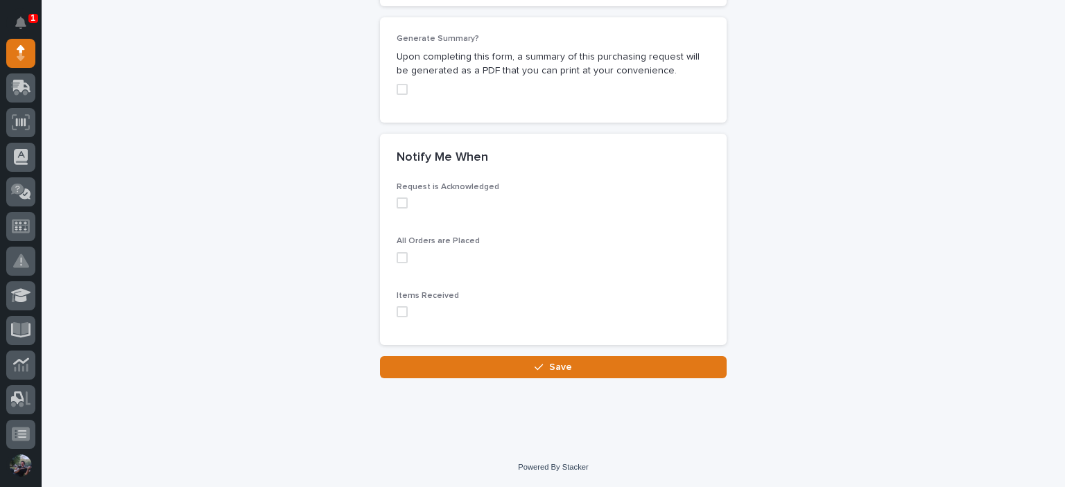
scroll to position [1292, 0]
click at [397, 315] on span at bounding box center [401, 311] width 11 height 11
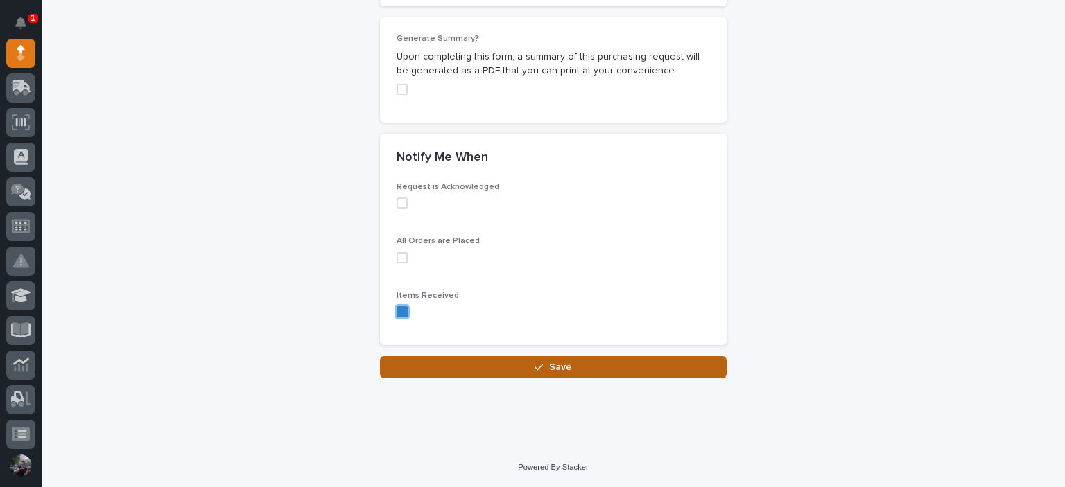
click at [480, 367] on button "Save" at bounding box center [553, 367] width 347 height 22
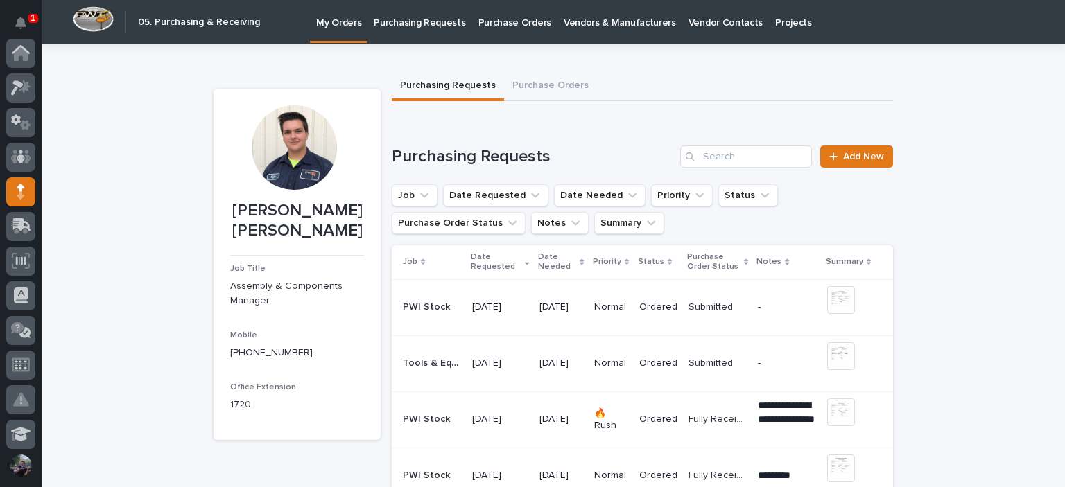
scroll to position [139, 0]
